Goal: Find specific page/section: Find specific page/section

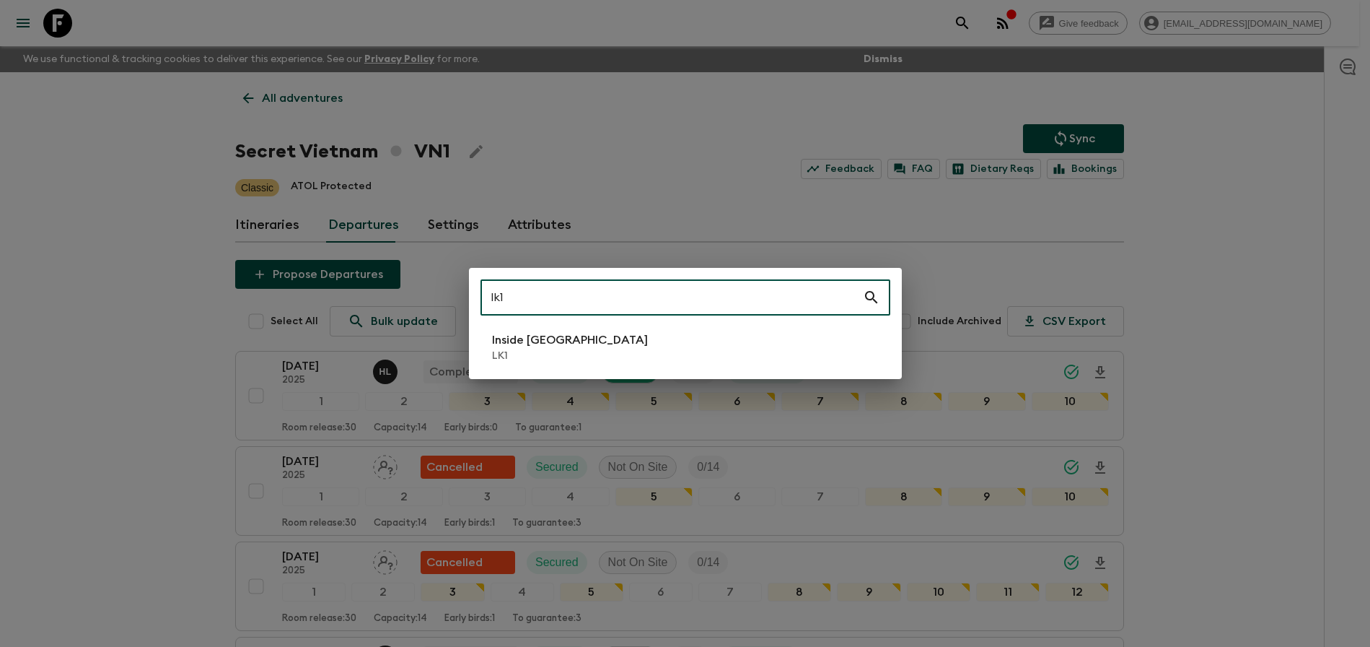
type input "lk1"
click at [759, 337] on li "Inside [GEOGRAPHIC_DATA] LK1" at bounding box center [686, 347] width 410 height 40
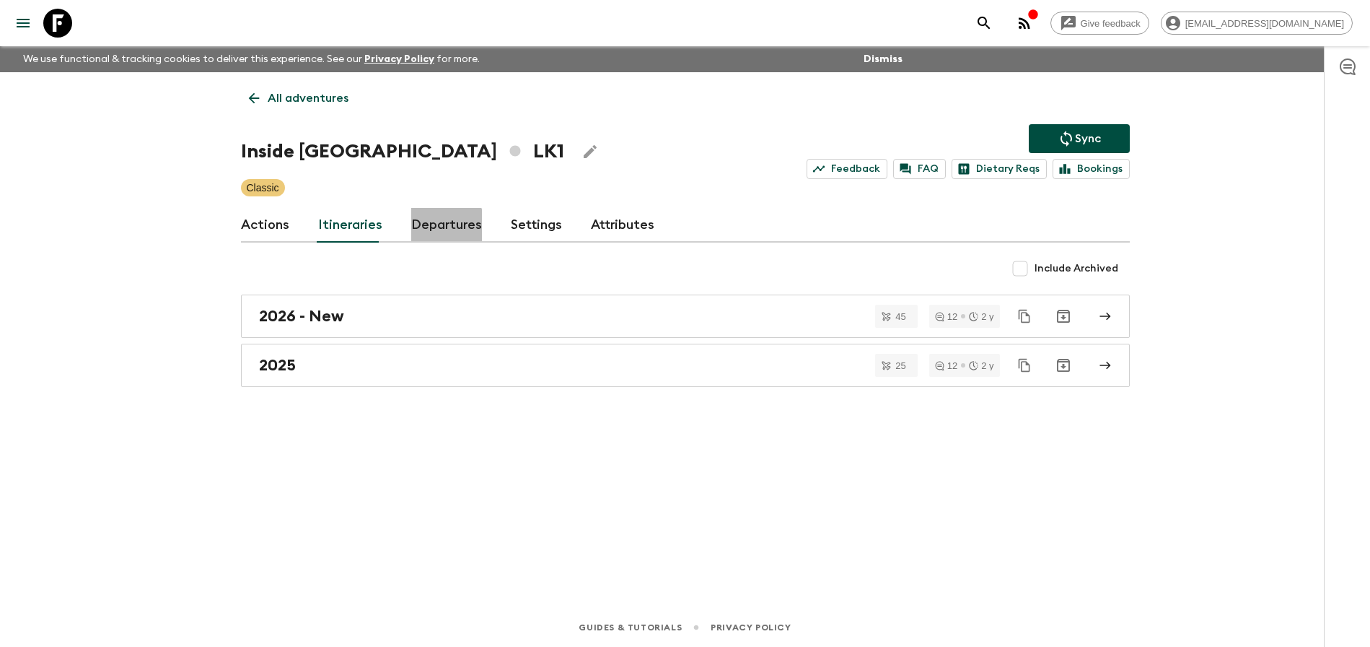
click at [424, 233] on link "Departures" at bounding box center [446, 225] width 71 height 35
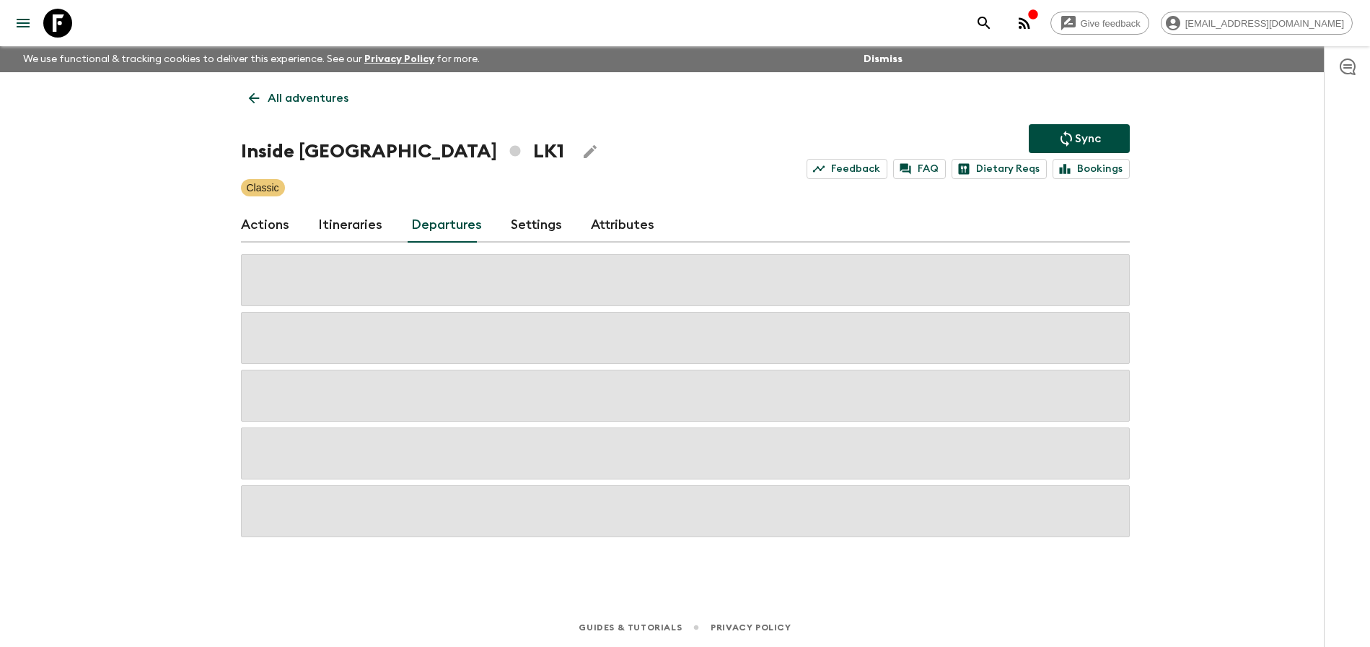
click at [1234, 349] on div "Give feedback [PERSON_NAME][EMAIL_ADDRESS][DOMAIN_NAME] We use functional & tra…" at bounding box center [685, 323] width 1370 height 647
click at [1229, 341] on div "Give feedback [PERSON_NAME][EMAIL_ADDRESS][DOMAIN_NAME] We use functional & tra…" at bounding box center [685, 323] width 1370 height 647
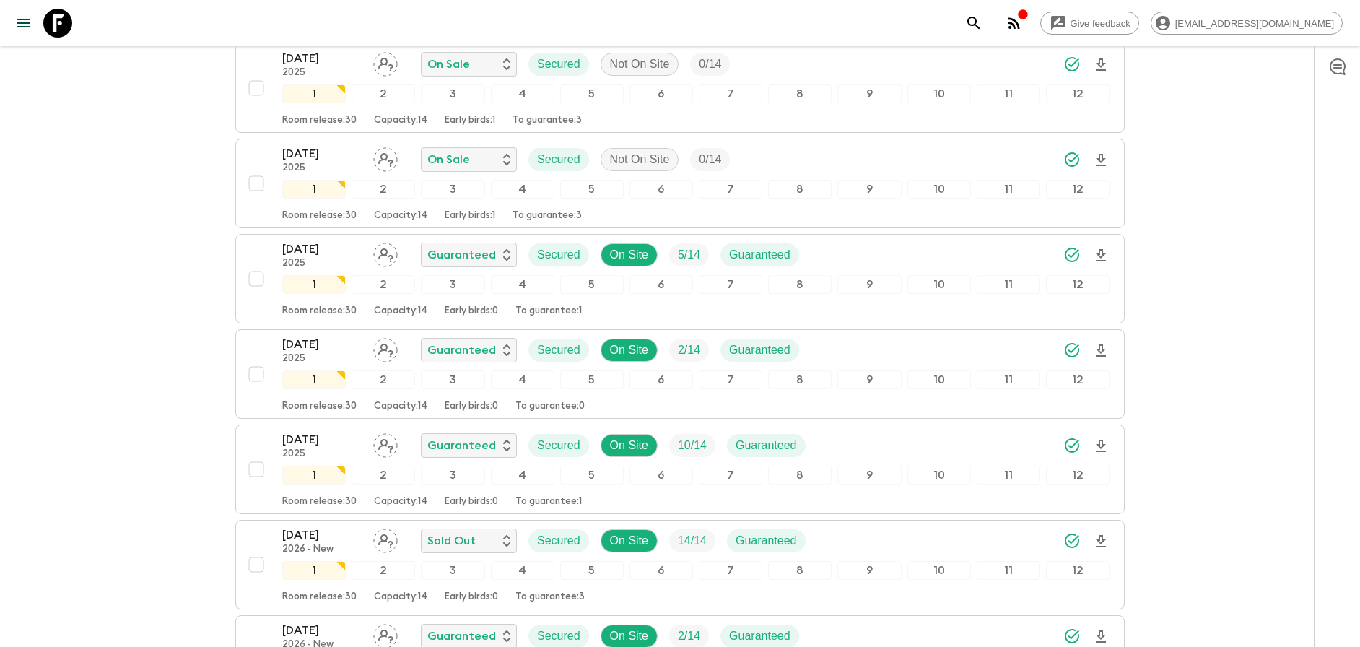
scroll to position [2547, 0]
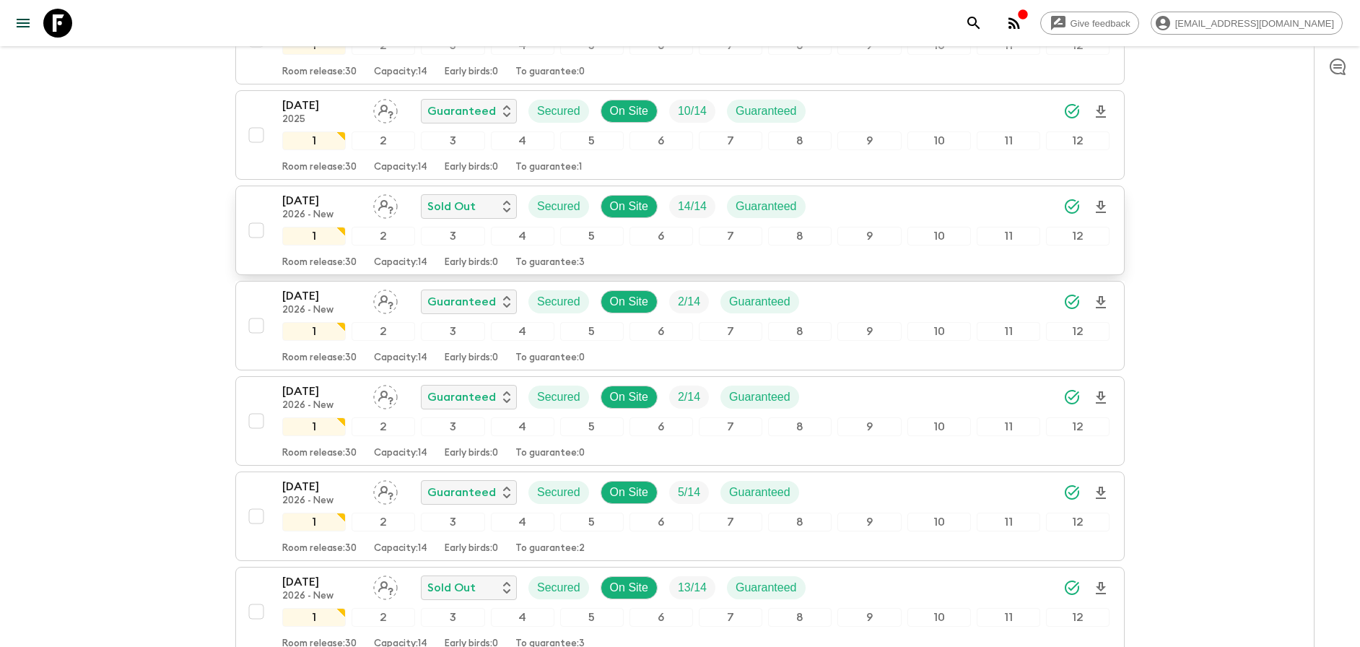
click at [969, 208] on div "[DATE] 2026 - New Sold Out Secured On Site 14 / 14 Guaranteed" at bounding box center [695, 206] width 827 height 29
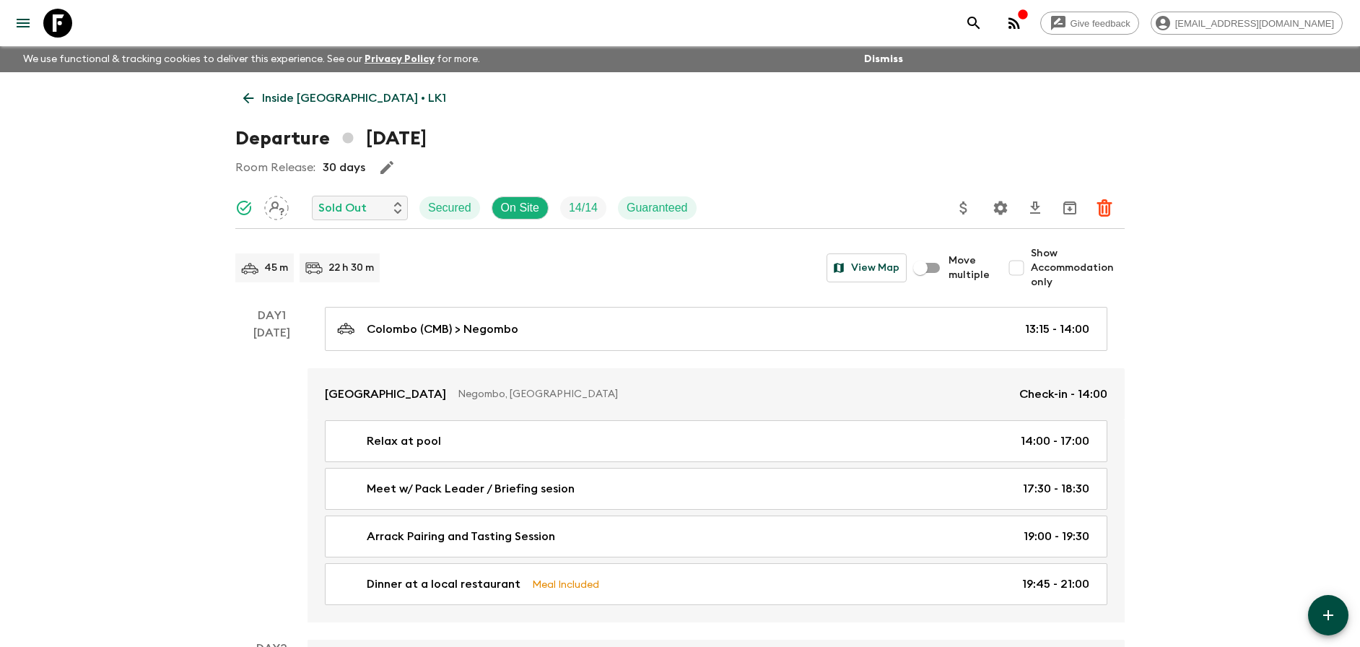
click at [1068, 269] on span "Show Accommodation only" at bounding box center [1078, 267] width 94 height 43
click at [1031, 269] on input "Show Accommodation only" at bounding box center [1016, 267] width 29 height 29
checkbox input "true"
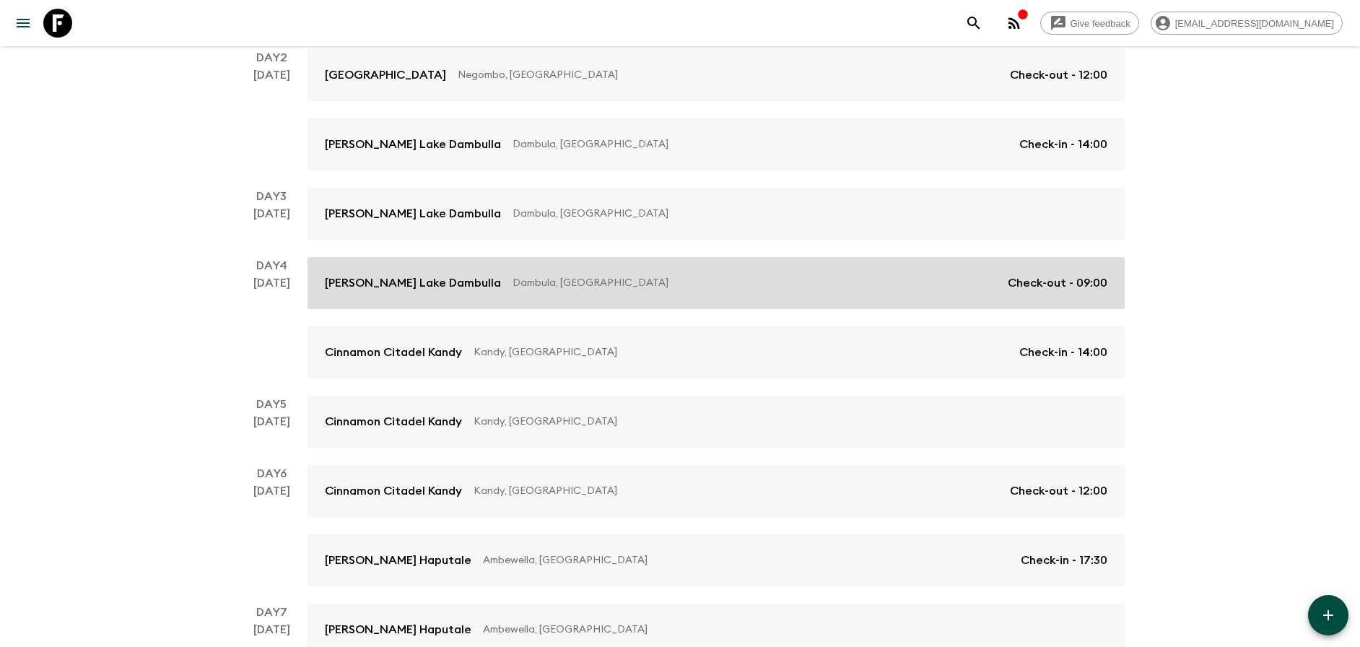
scroll to position [338, 0]
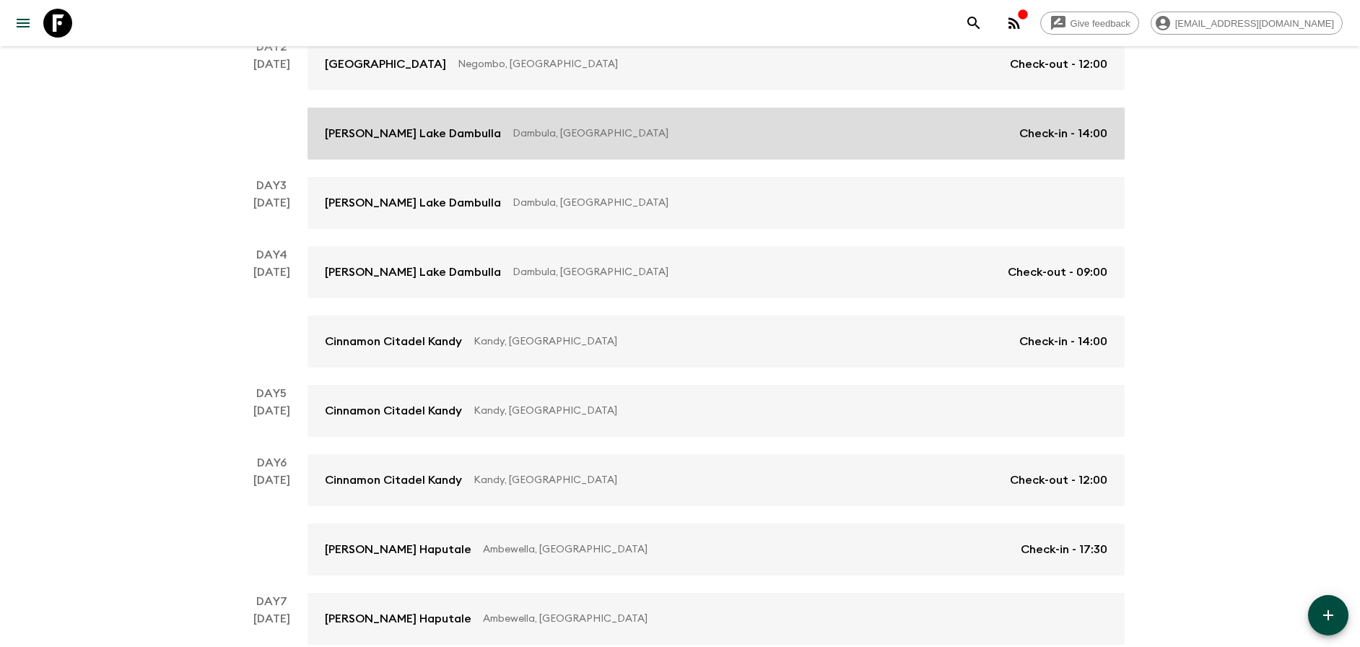
click at [1033, 139] on p "Check-in - 14:00" at bounding box center [1063, 133] width 88 height 17
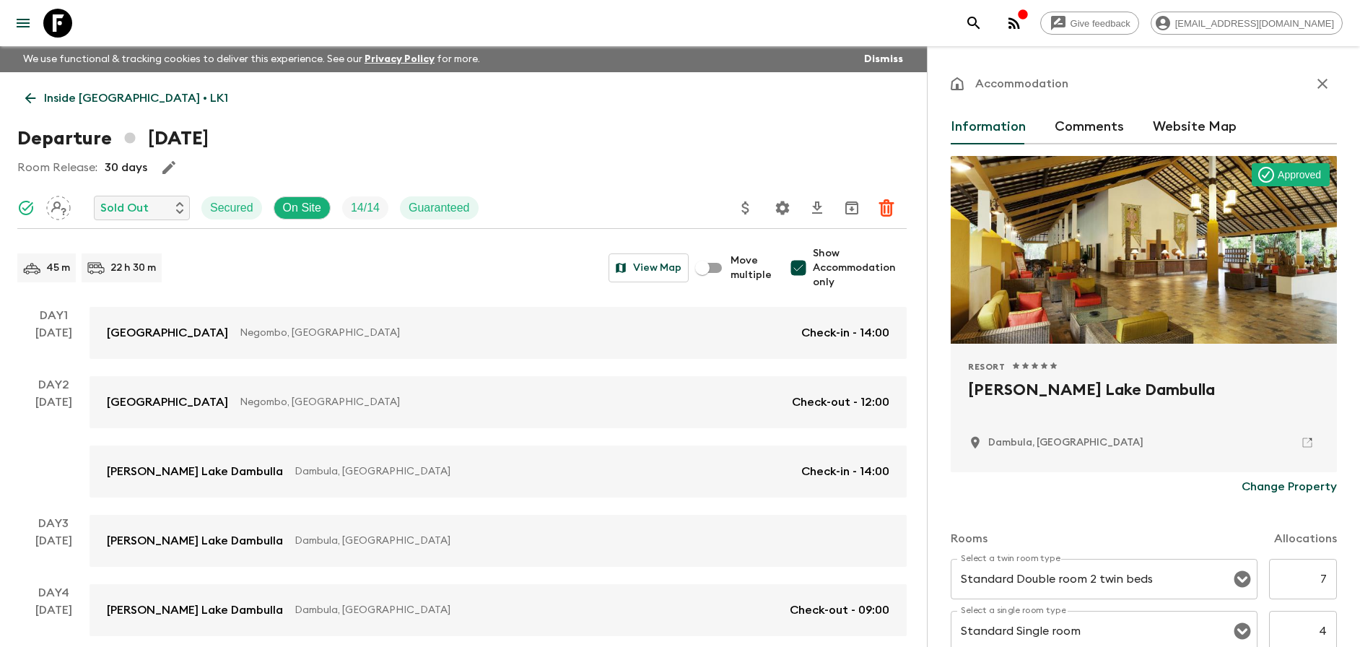
click at [54, 30] on icon at bounding box center [57, 23] width 29 height 29
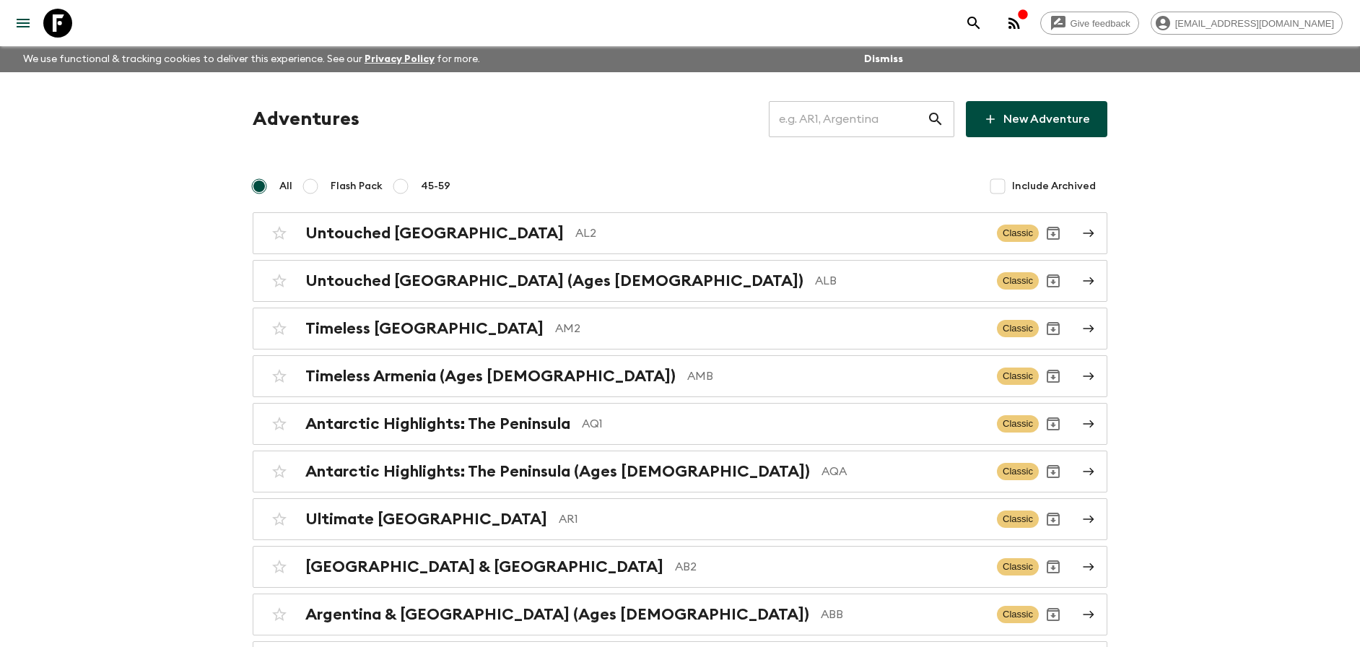
click at [860, 118] on input "text" at bounding box center [848, 119] width 158 height 40
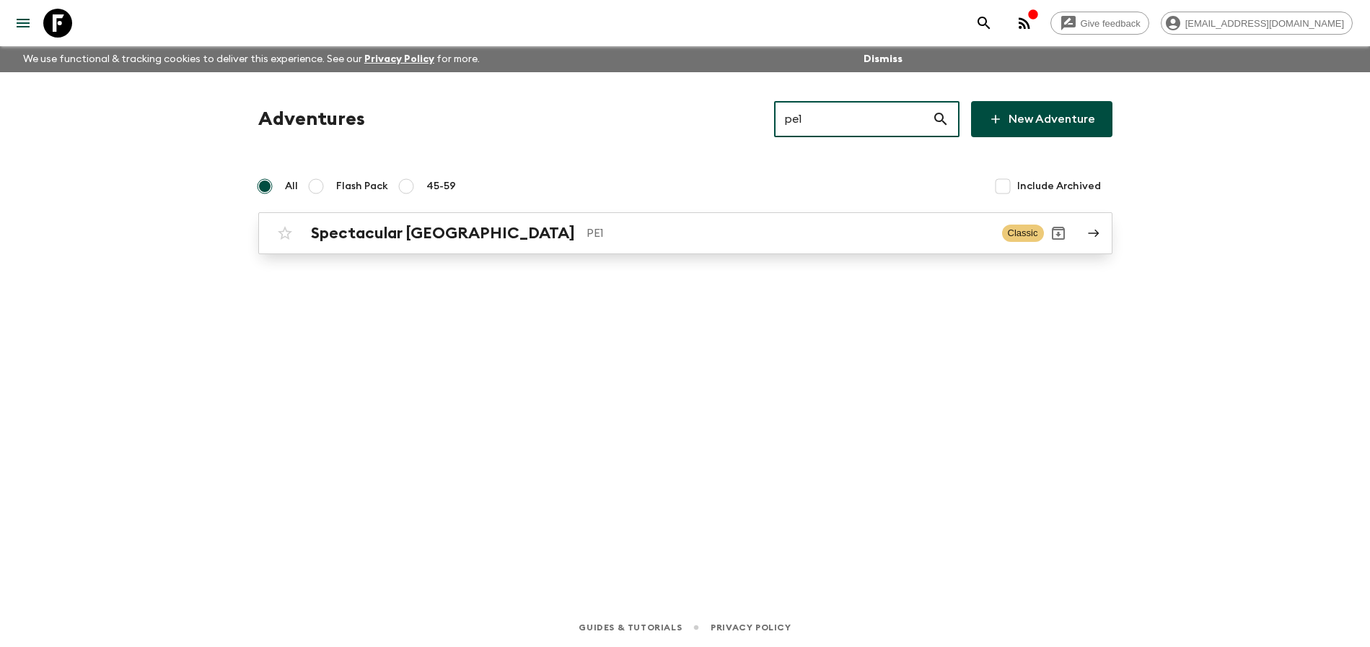
type input "pe1"
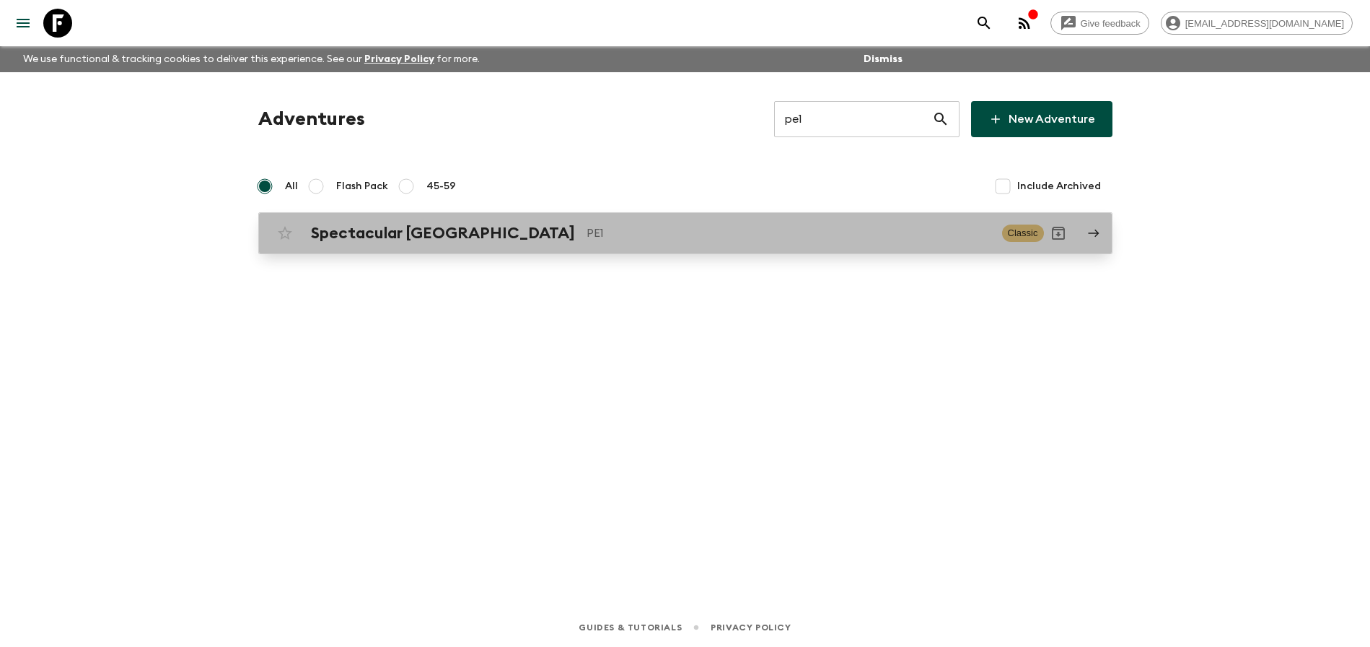
click at [722, 232] on p "PE1" at bounding box center [789, 232] width 404 height 17
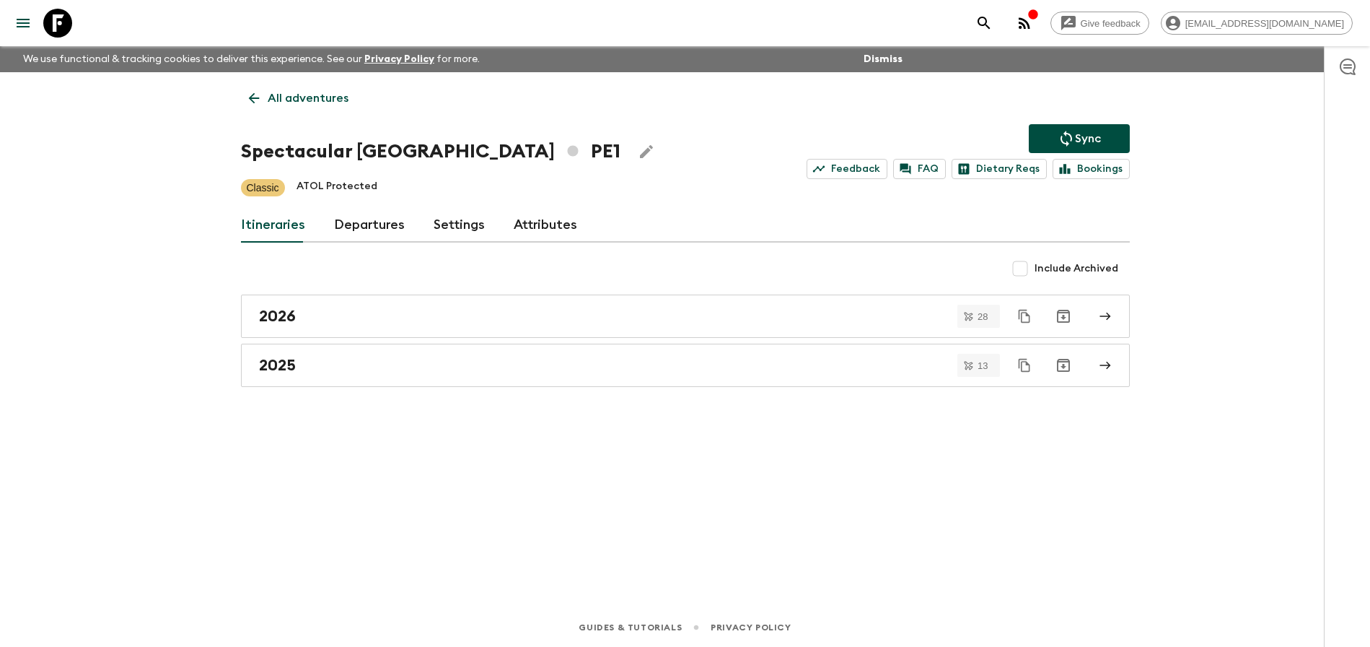
click at [356, 224] on link "Departures" at bounding box center [369, 225] width 71 height 35
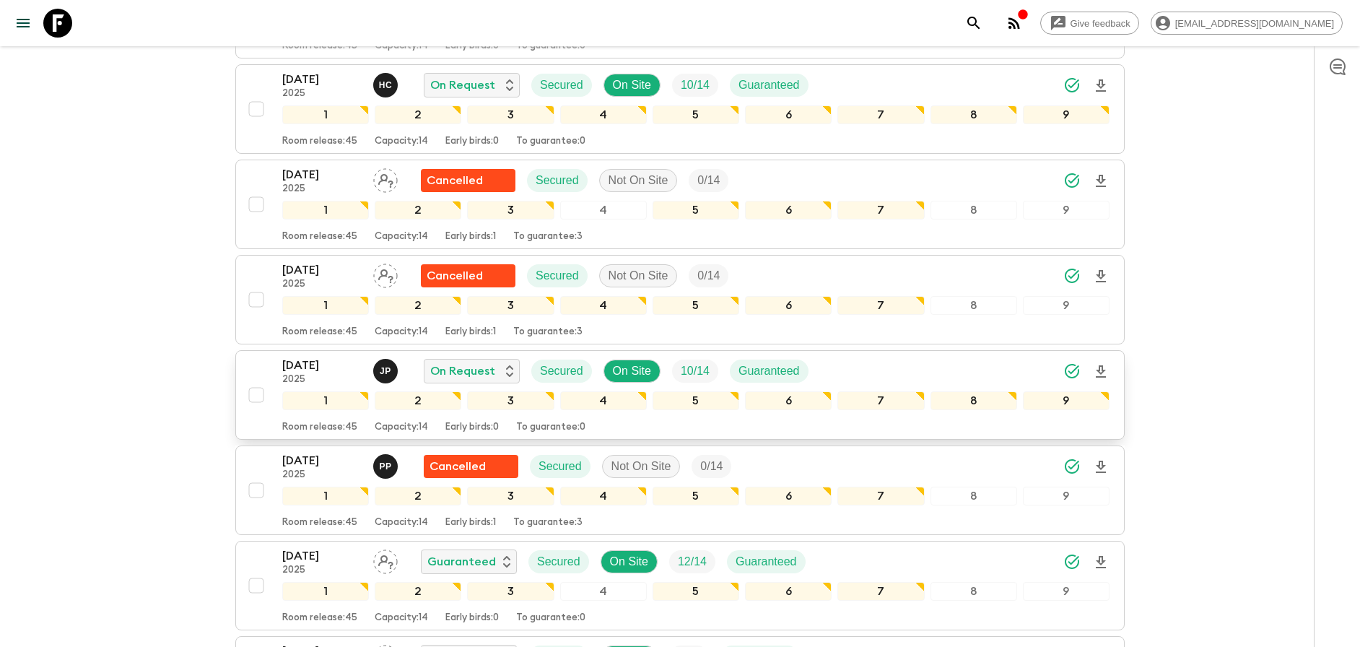
scroll to position [767, 0]
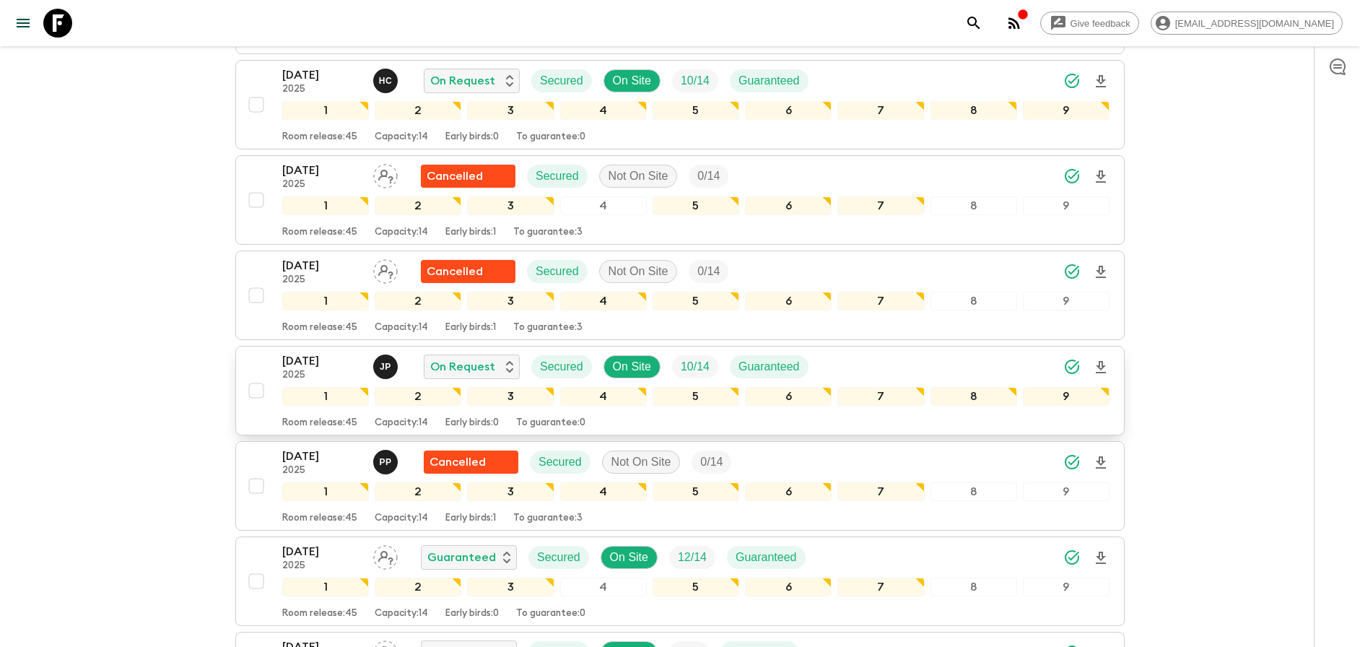
click at [981, 365] on div "[DATE] 2025 J P On Request Secured On Site 10 / 14 Guaranteed" at bounding box center [695, 366] width 827 height 29
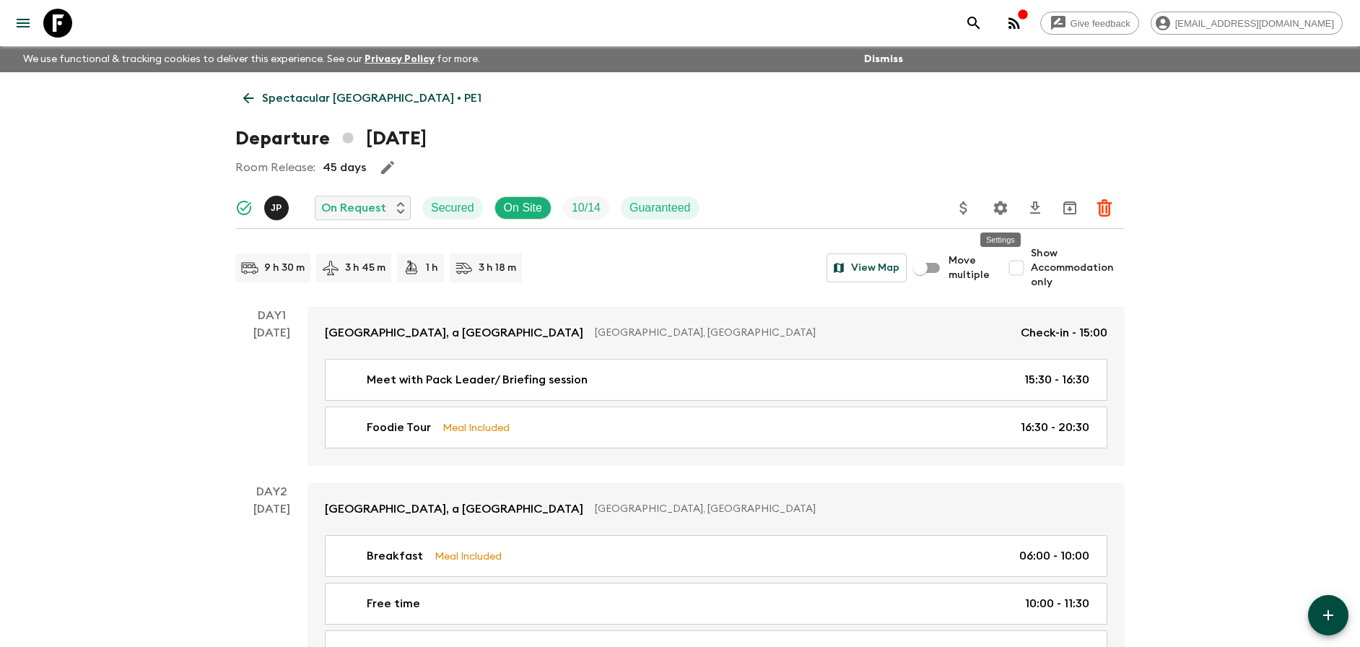
click at [1008, 211] on icon "Settings" at bounding box center [1000, 207] width 17 height 17
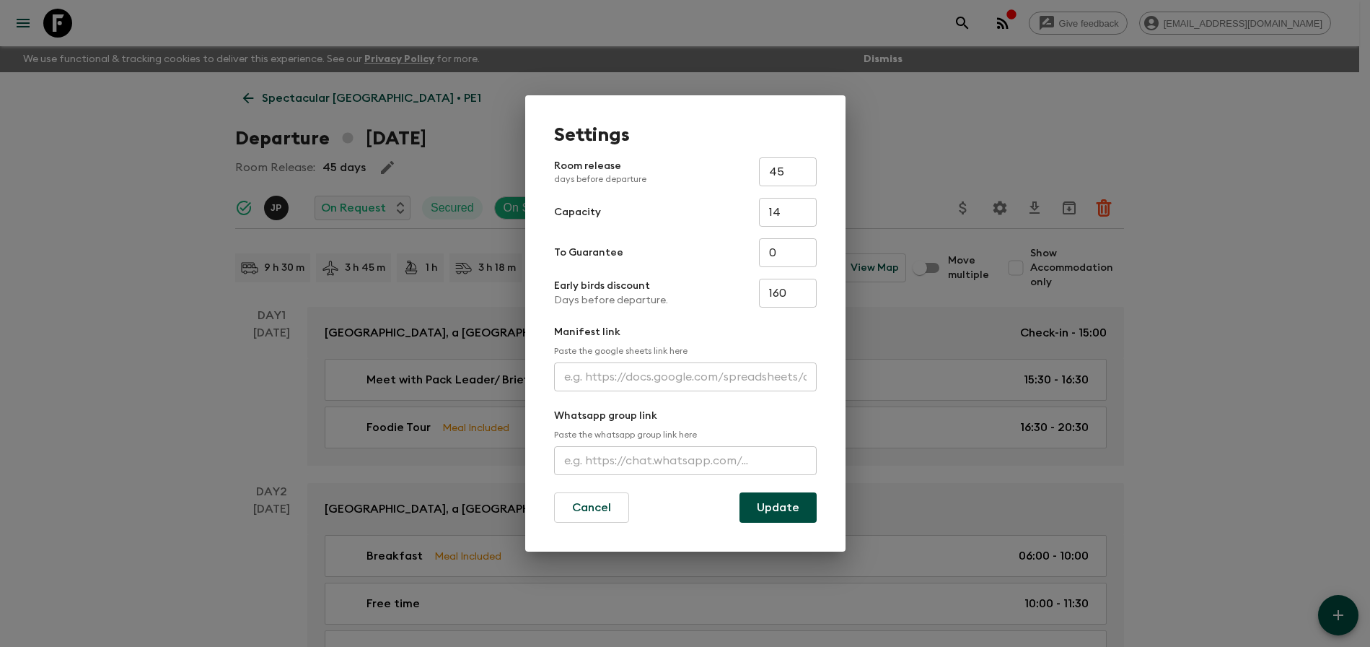
click at [682, 383] on input "text" at bounding box center [685, 376] width 263 height 29
paste input "[URL][DOMAIN_NAME]"
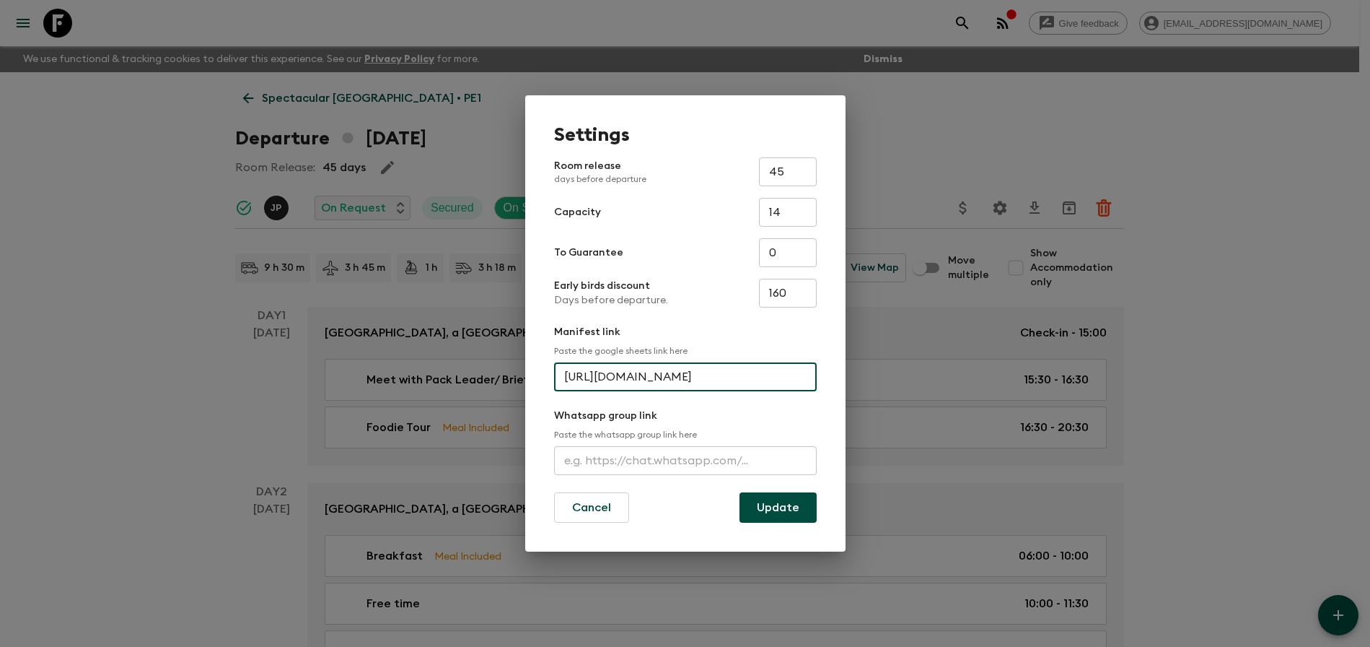
scroll to position [0, 368]
type input "[URL][DOMAIN_NAME]"
click at [782, 514] on button "Update" at bounding box center [778, 507] width 77 height 30
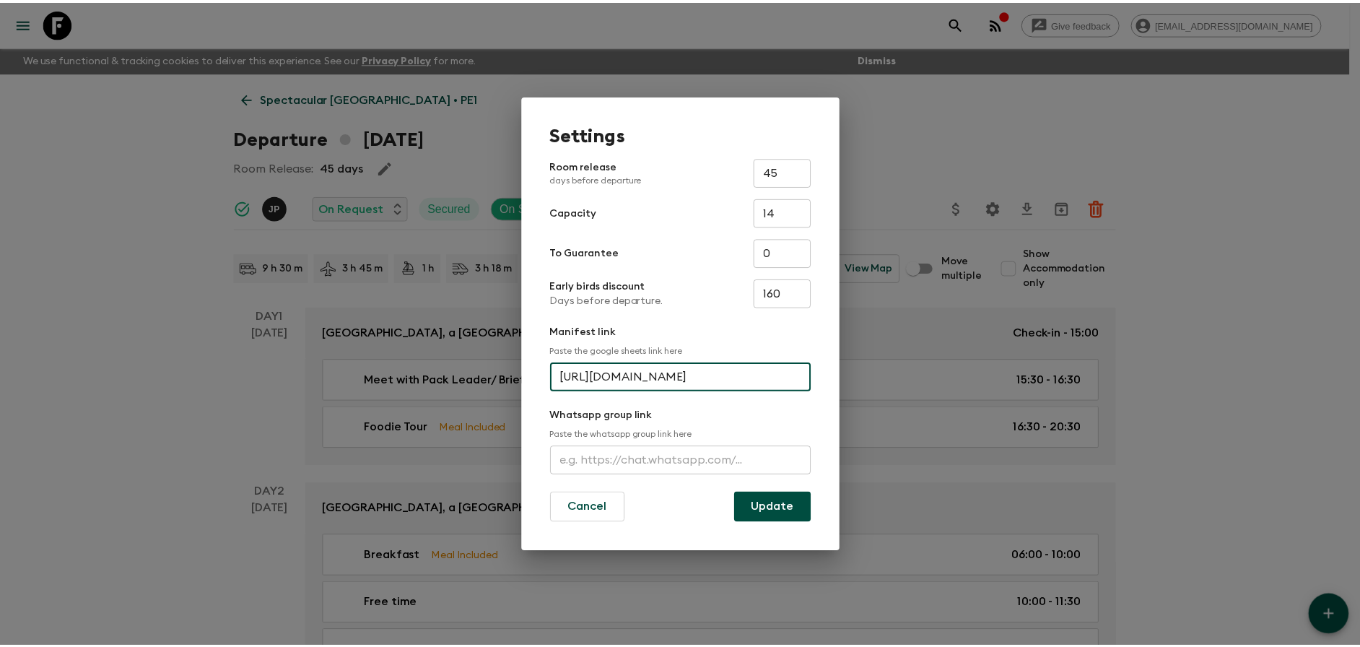
scroll to position [0, 0]
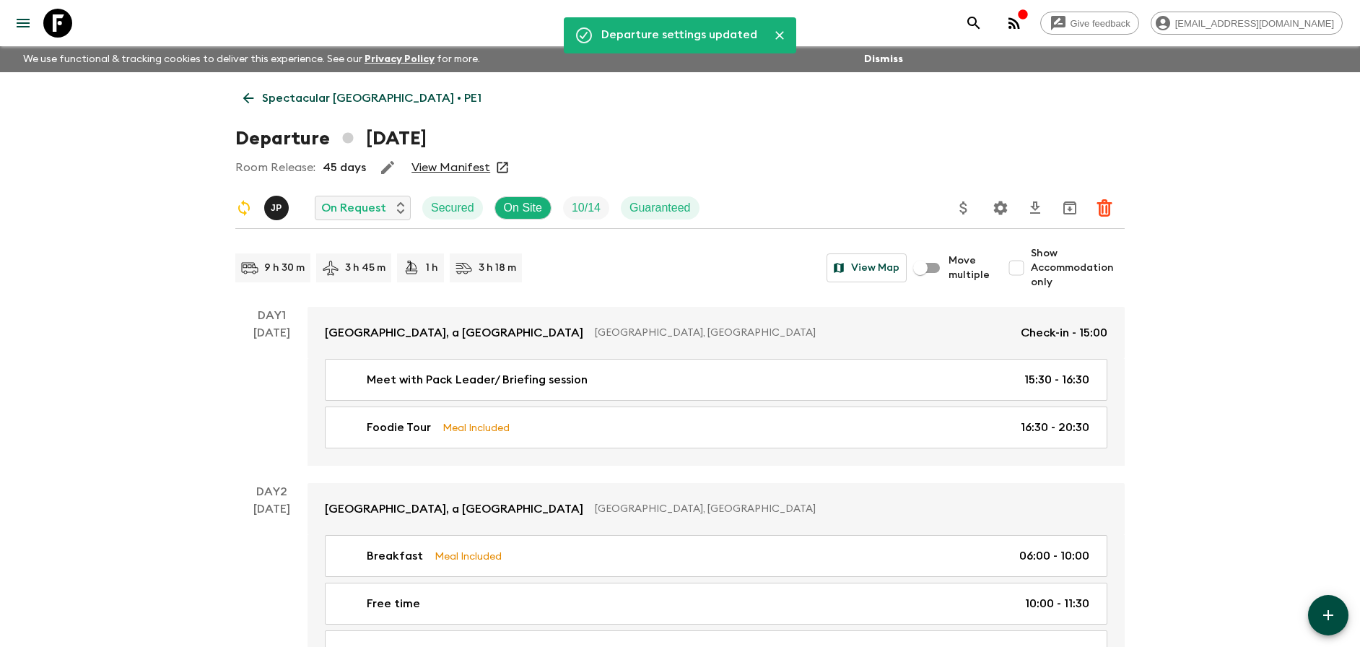
click at [745, 135] on div "Departure [DATE]" at bounding box center [679, 138] width 889 height 29
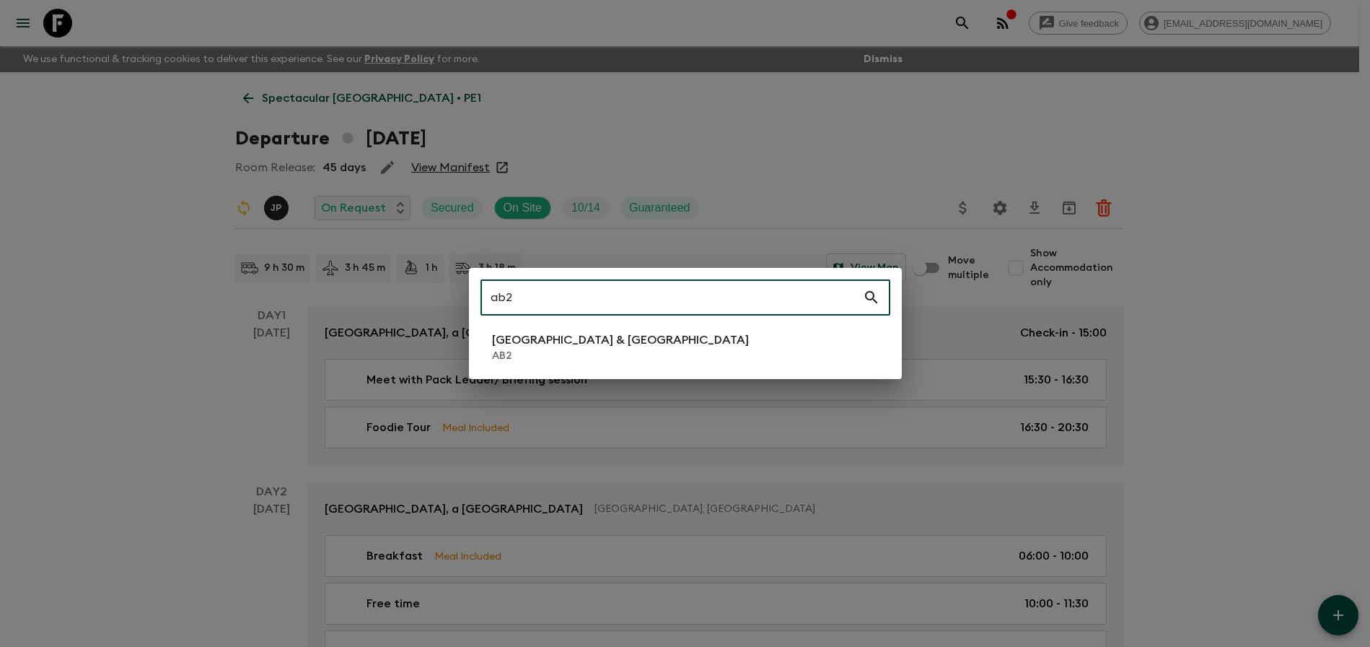
type input "ab2"
click at [647, 338] on li "Argentina & [GEOGRAPHIC_DATA] AB2" at bounding box center [686, 347] width 410 height 40
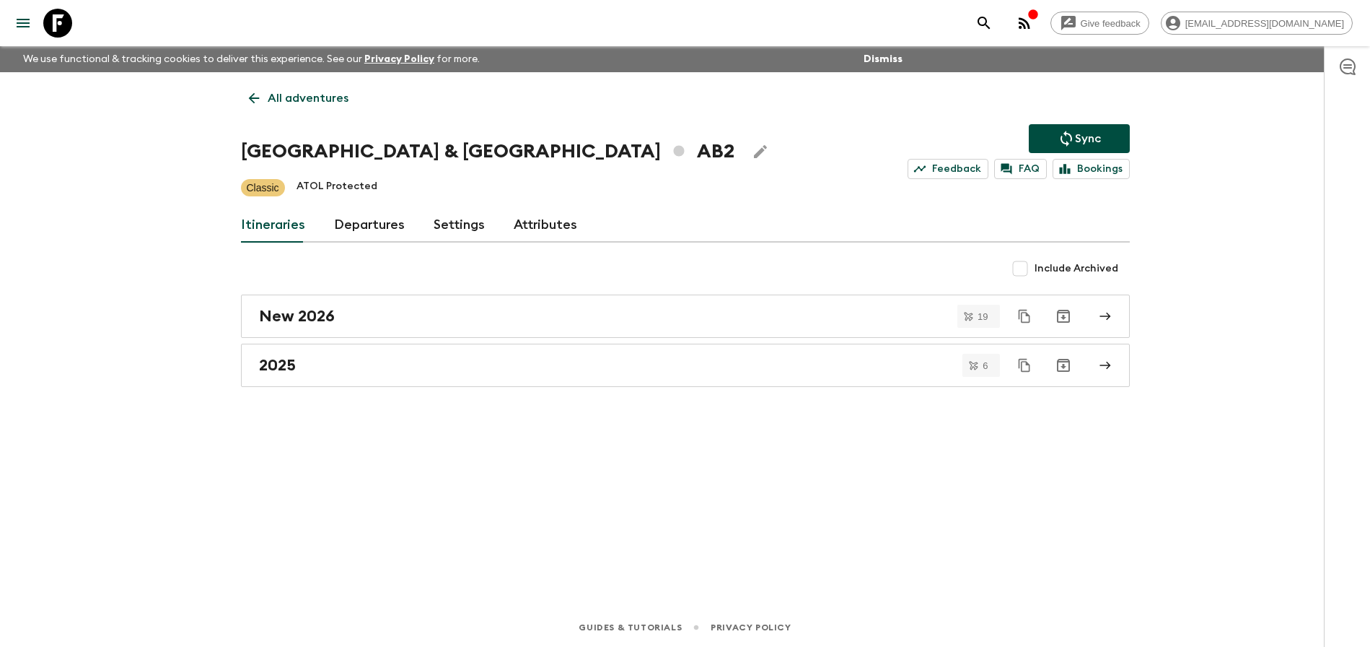
click at [378, 232] on link "Departures" at bounding box center [369, 225] width 71 height 35
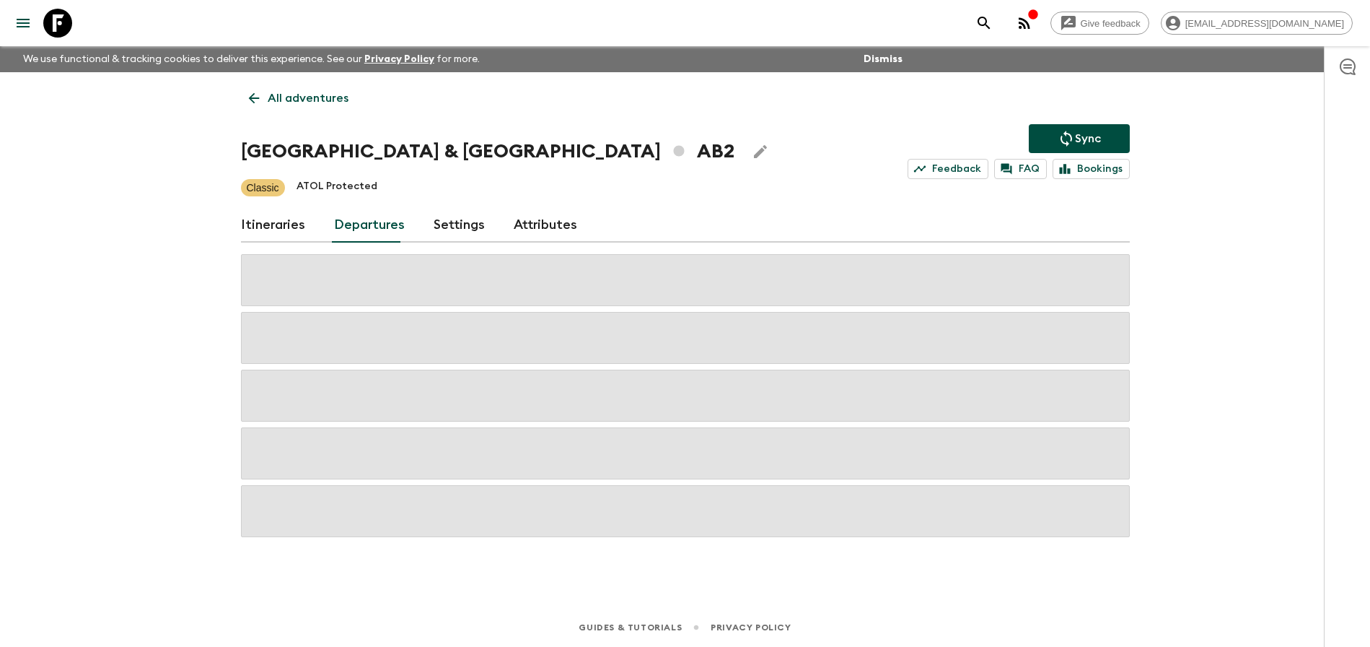
click at [1186, 308] on div "Give feedback [PERSON_NAME][EMAIL_ADDRESS][DOMAIN_NAME] We use functional & tra…" at bounding box center [685, 323] width 1370 height 647
click at [1173, 286] on div "Give feedback [PERSON_NAME][EMAIL_ADDRESS][DOMAIN_NAME] We use functional & tra…" at bounding box center [685, 323] width 1370 height 647
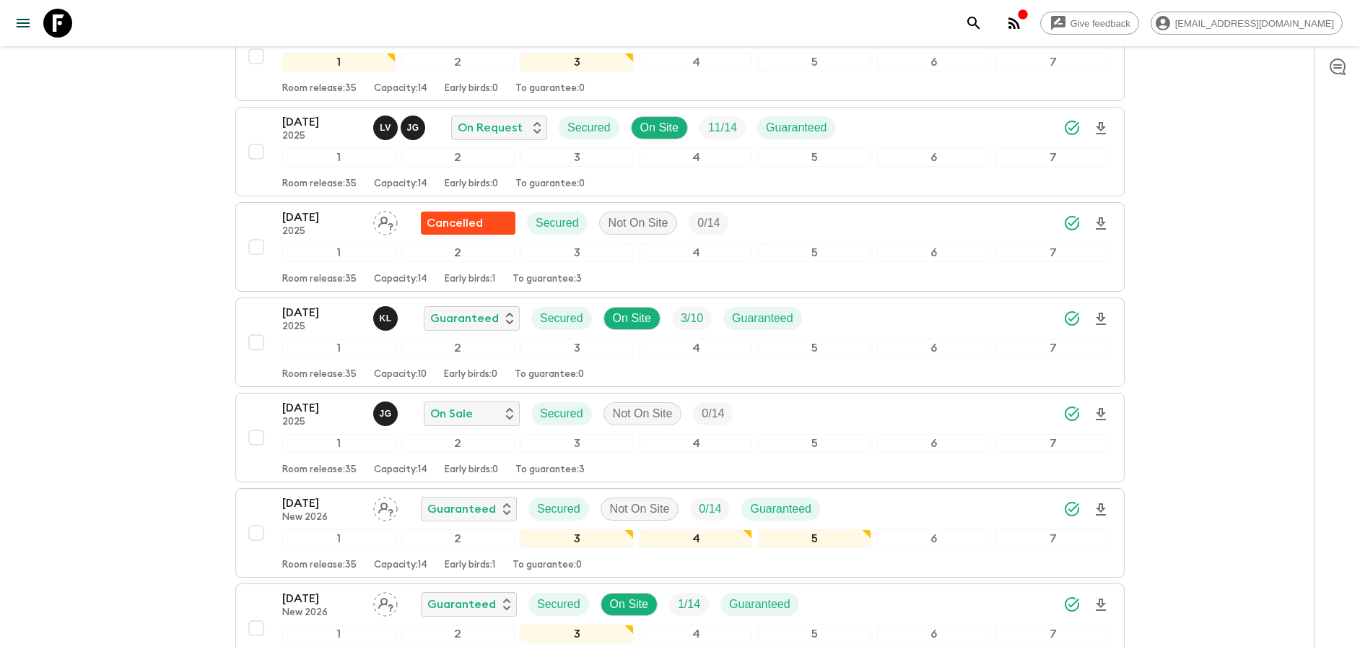
scroll to position [437, 0]
